Goal: Information Seeking & Learning: Check status

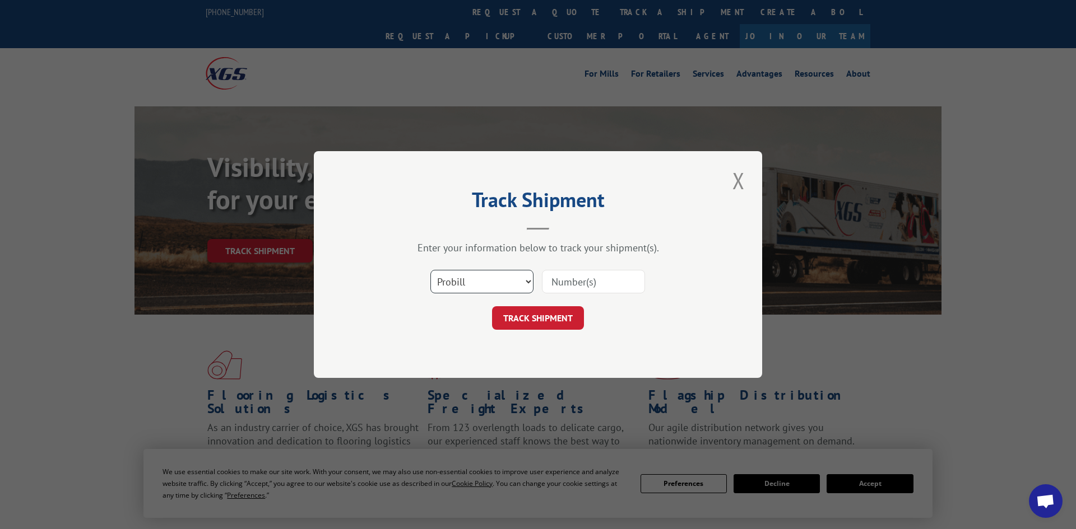
click at [480, 281] on select "Select category... Probill BOL PO" at bounding box center [481, 282] width 103 height 24
select select "po"
click at [430, 271] on select "Select category... Probill BOL PO" at bounding box center [481, 282] width 103 height 24
click at [592, 290] on input at bounding box center [593, 282] width 103 height 24
paste input "293199955"
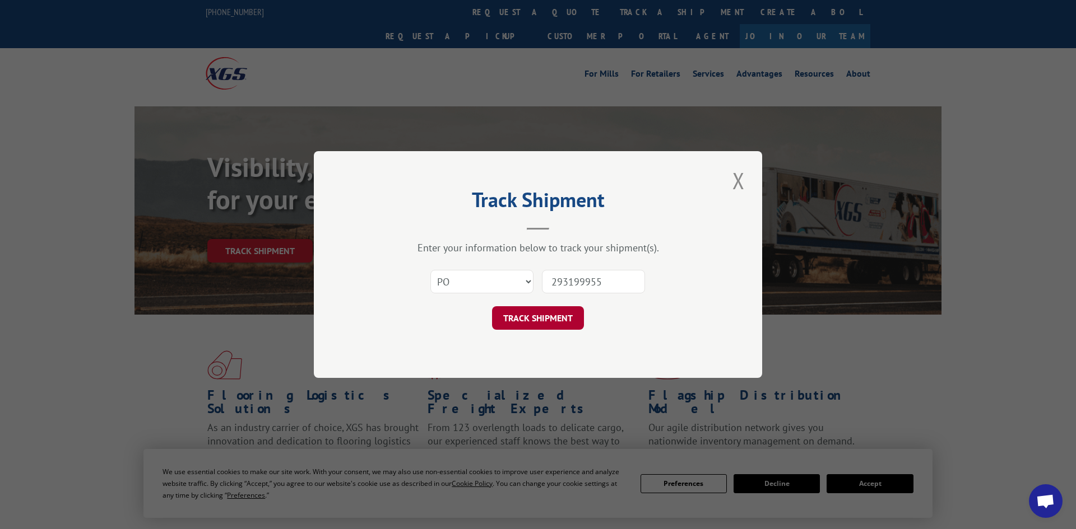
type input "293199955"
click at [524, 321] on button "TRACK SHIPMENT" at bounding box center [538, 318] width 92 height 24
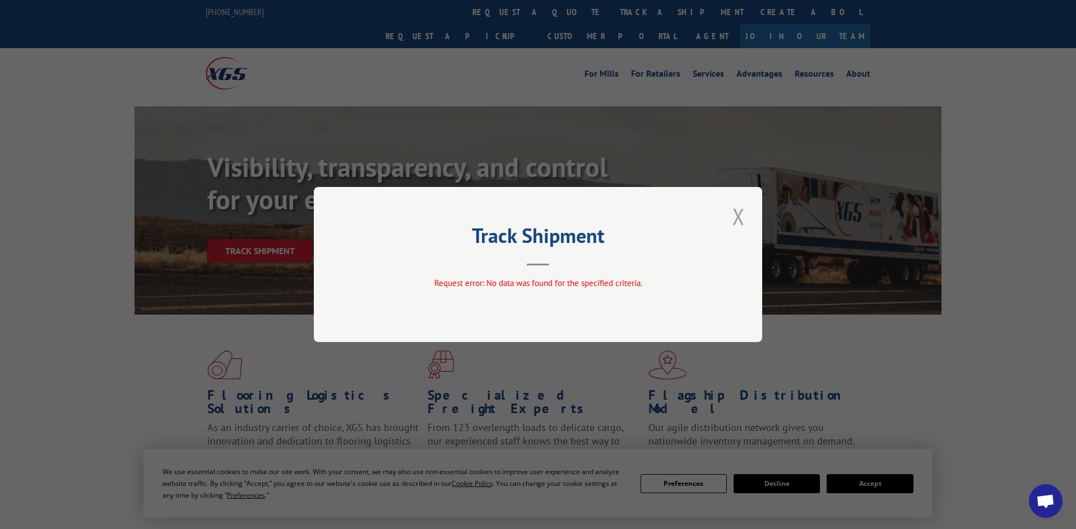
click at [732, 221] on button "Close modal" at bounding box center [738, 216] width 19 height 31
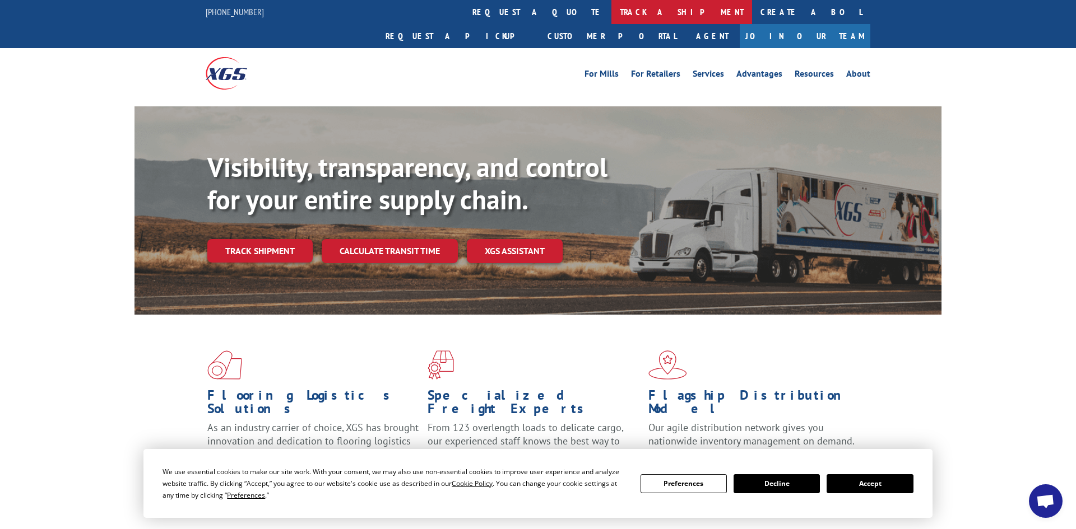
click at [611, 17] on link "track a shipment" at bounding box center [681, 12] width 141 height 24
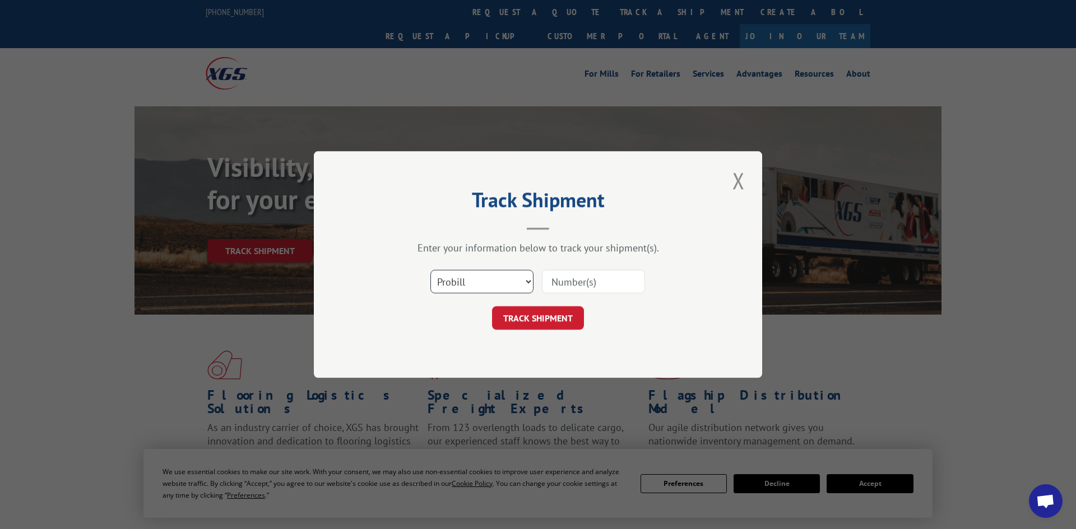
click at [486, 283] on select "Select category... Probill BOL PO" at bounding box center [481, 282] width 103 height 24
select select "po"
click at [430, 271] on select "Select category... Probill BOL PO" at bounding box center [481, 282] width 103 height 24
click at [573, 285] on input at bounding box center [593, 282] width 103 height 24
paste input "293642288"
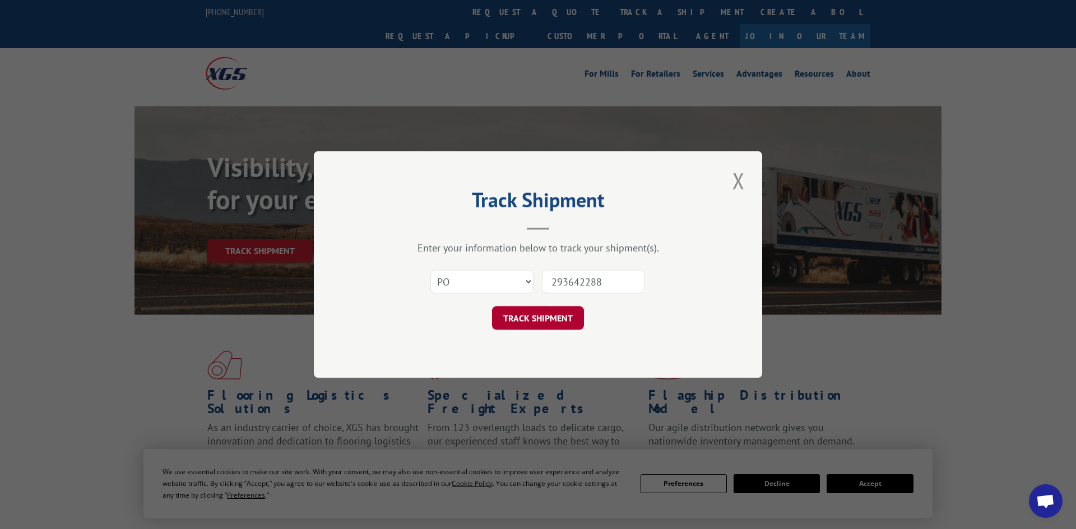
type input "293642288"
click at [548, 322] on button "TRACK SHIPMENT" at bounding box center [538, 318] width 92 height 24
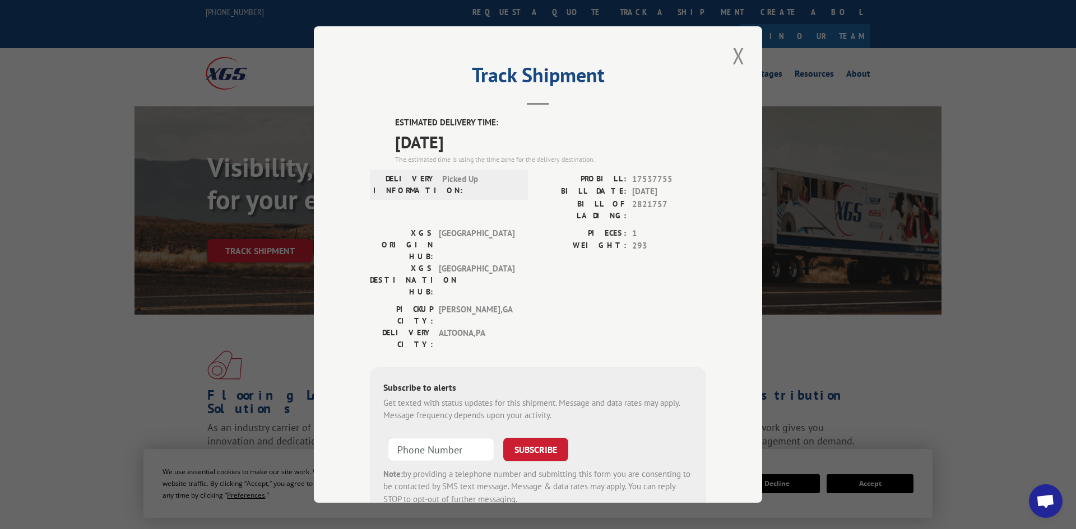
click at [742, 63] on button "Close modal" at bounding box center [738, 55] width 19 height 31
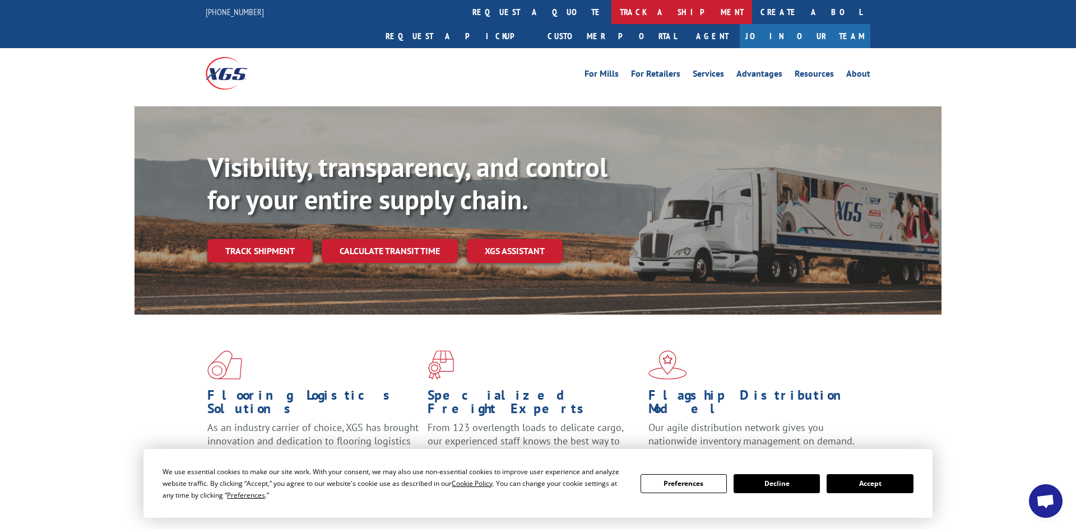
click at [611, 19] on link "track a shipment" at bounding box center [681, 12] width 141 height 24
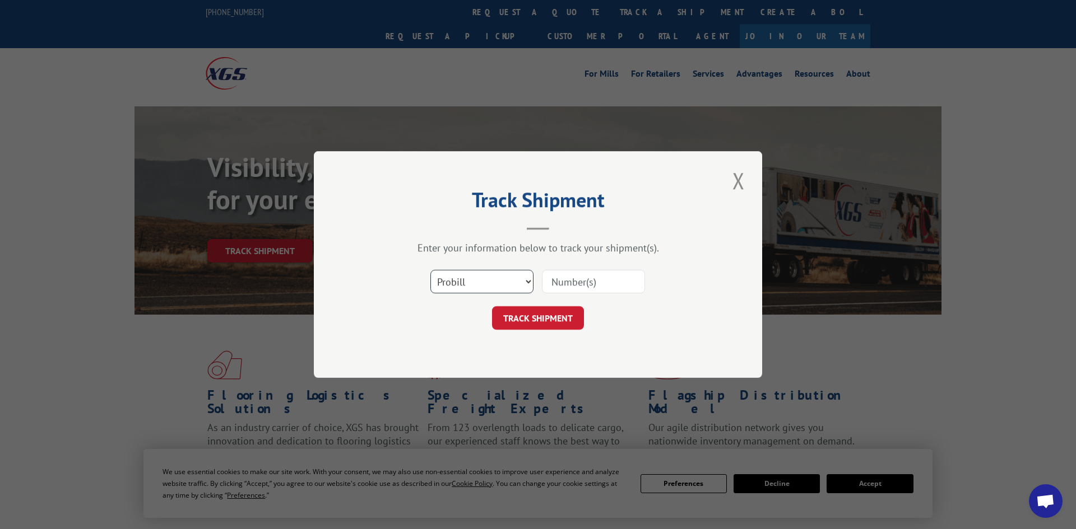
drag, startPoint x: 469, startPoint y: 283, endPoint x: 463, endPoint y: 293, distance: 11.8
click at [468, 283] on select "Select category... Probill BOL PO" at bounding box center [481, 282] width 103 height 24
select select "po"
click at [430, 271] on select "Select category... Probill BOL PO" at bounding box center [481, 282] width 103 height 24
drag, startPoint x: 571, startPoint y: 280, endPoint x: 554, endPoint y: 262, distance: 25.4
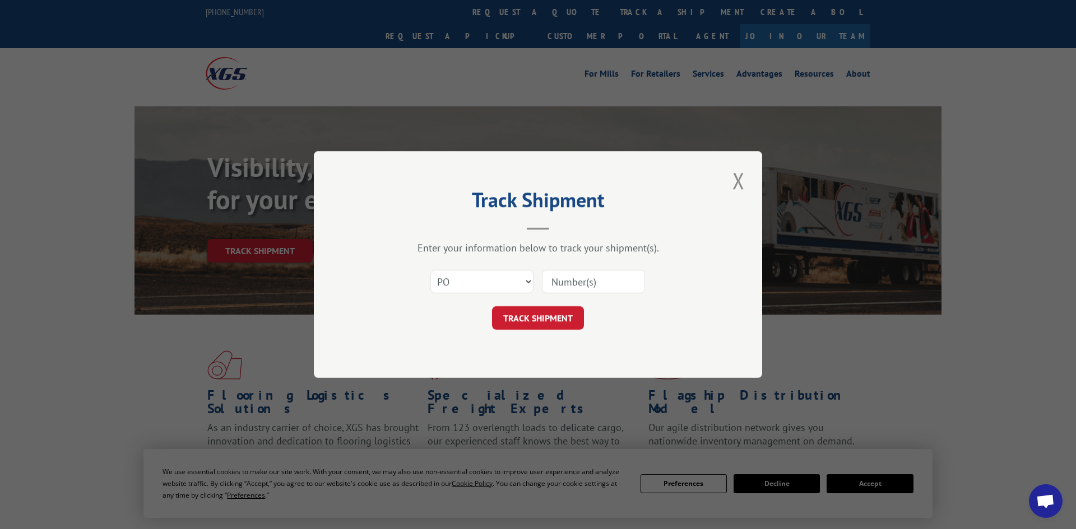
click at [571, 280] on input at bounding box center [593, 282] width 103 height 24
paste input "293490943"
type input "293490943"
click at [526, 322] on button "TRACK SHIPMENT" at bounding box center [538, 318] width 92 height 24
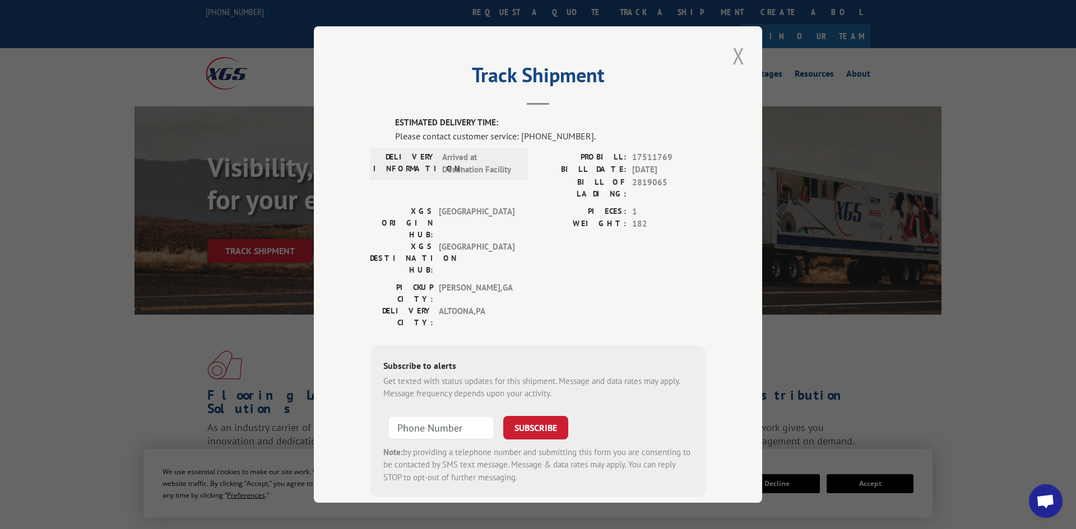
click at [740, 61] on button "Close modal" at bounding box center [738, 55] width 19 height 31
